Goal: Information Seeking & Learning: Find specific fact

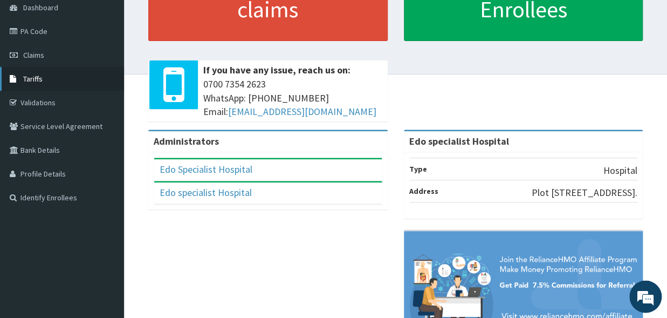
scroll to position [119, 0]
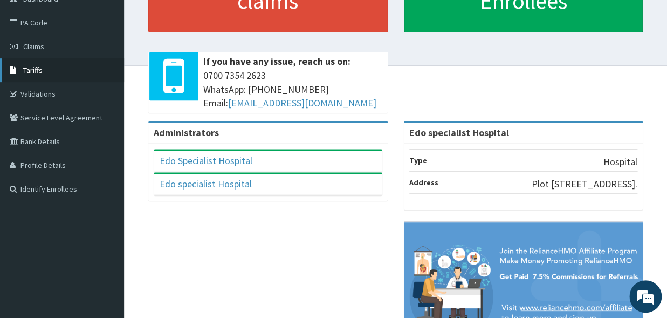
click at [42, 72] on span "Tariffs" at bounding box center [32, 70] width 19 height 10
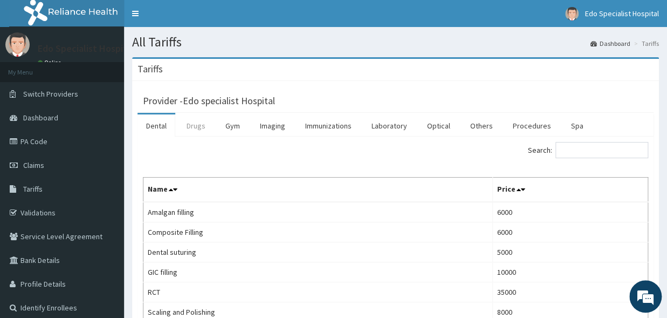
click at [199, 132] on link "Drugs" at bounding box center [196, 125] width 36 height 23
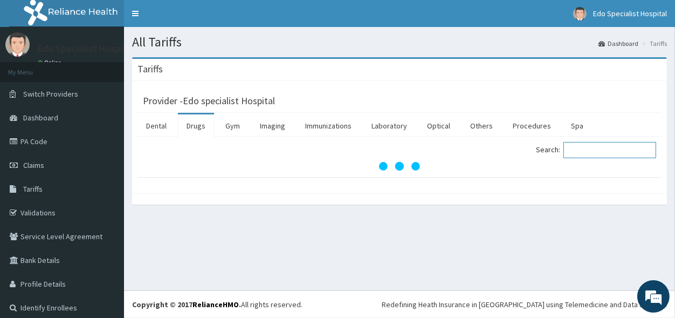
click at [576, 150] on input "Search:" at bounding box center [610, 150] width 93 height 16
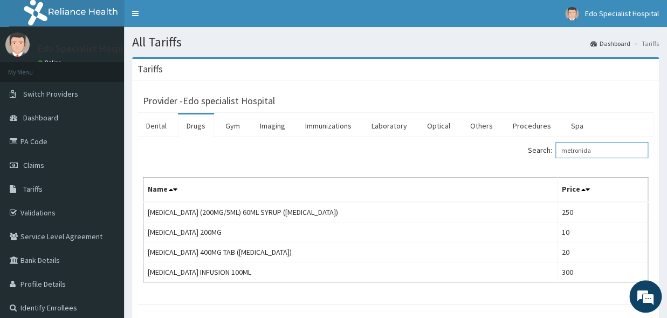
drag, startPoint x: 633, startPoint y: 154, endPoint x: 523, endPoint y: 152, distance: 109.5
click at [556, 152] on input "metronida" at bounding box center [602, 150] width 93 height 16
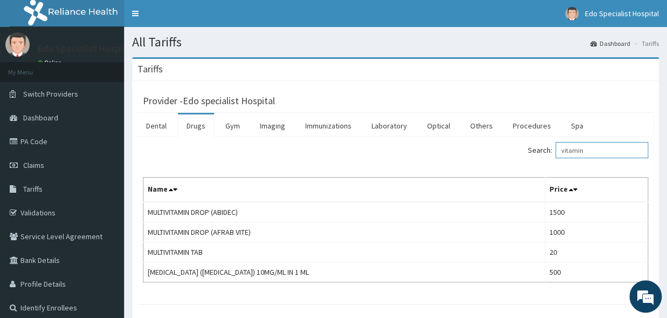
drag, startPoint x: 592, startPoint y: 152, endPoint x: 518, endPoint y: 150, distance: 74.5
click at [556, 150] on input "vitamin" at bounding box center [602, 150] width 93 height 16
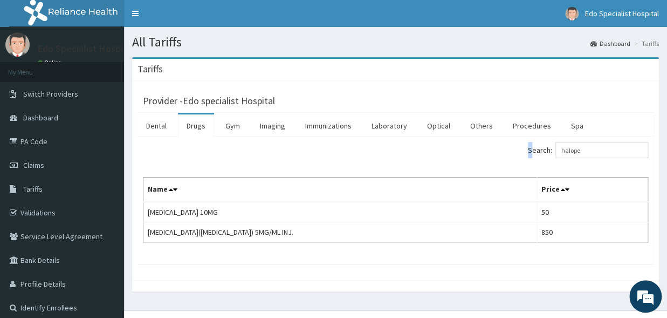
drag, startPoint x: 593, startPoint y: 141, endPoint x: 542, endPoint y: 149, distance: 52.4
click at [541, 149] on div "Search: halope Name Price [MEDICAL_DATA] 10MG 50 [MEDICAL_DATA]([MEDICAL_DATA])…" at bounding box center [396, 200] width 516 height 127
drag, startPoint x: 594, startPoint y: 151, endPoint x: 549, endPoint y: 153, distance: 44.8
click at [556, 153] on input "halope" at bounding box center [602, 150] width 93 height 16
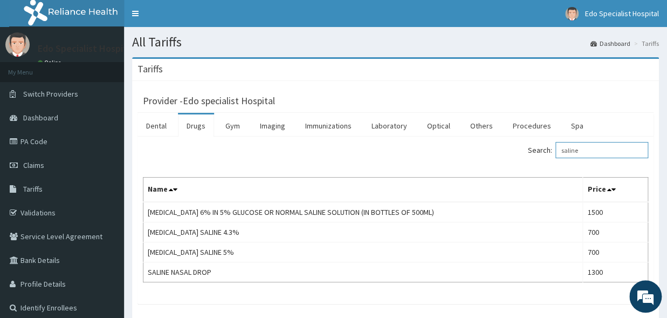
type input "saline"
